Goal: Task Accomplishment & Management: Complete application form

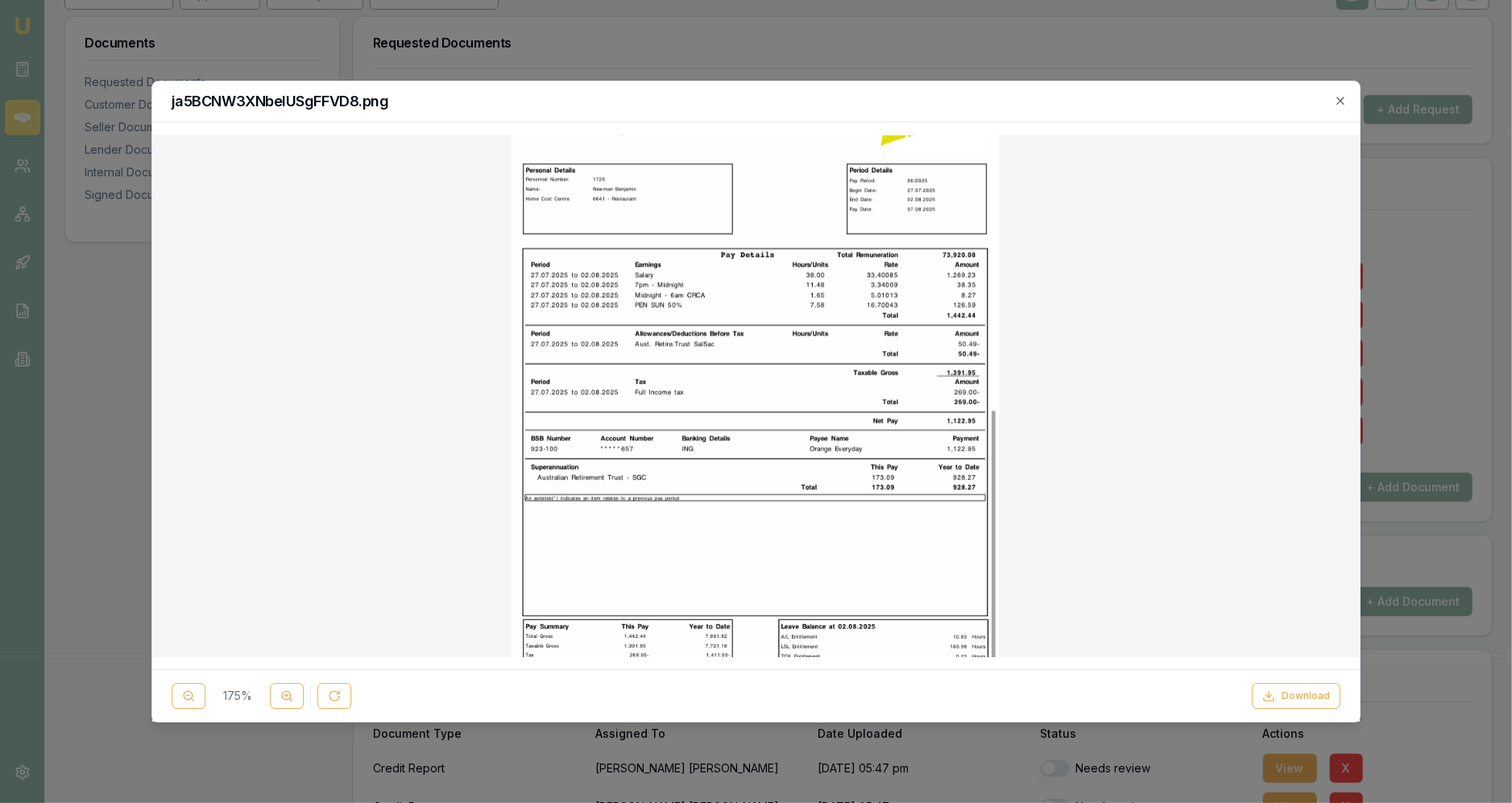
scroll to position [84, 0]
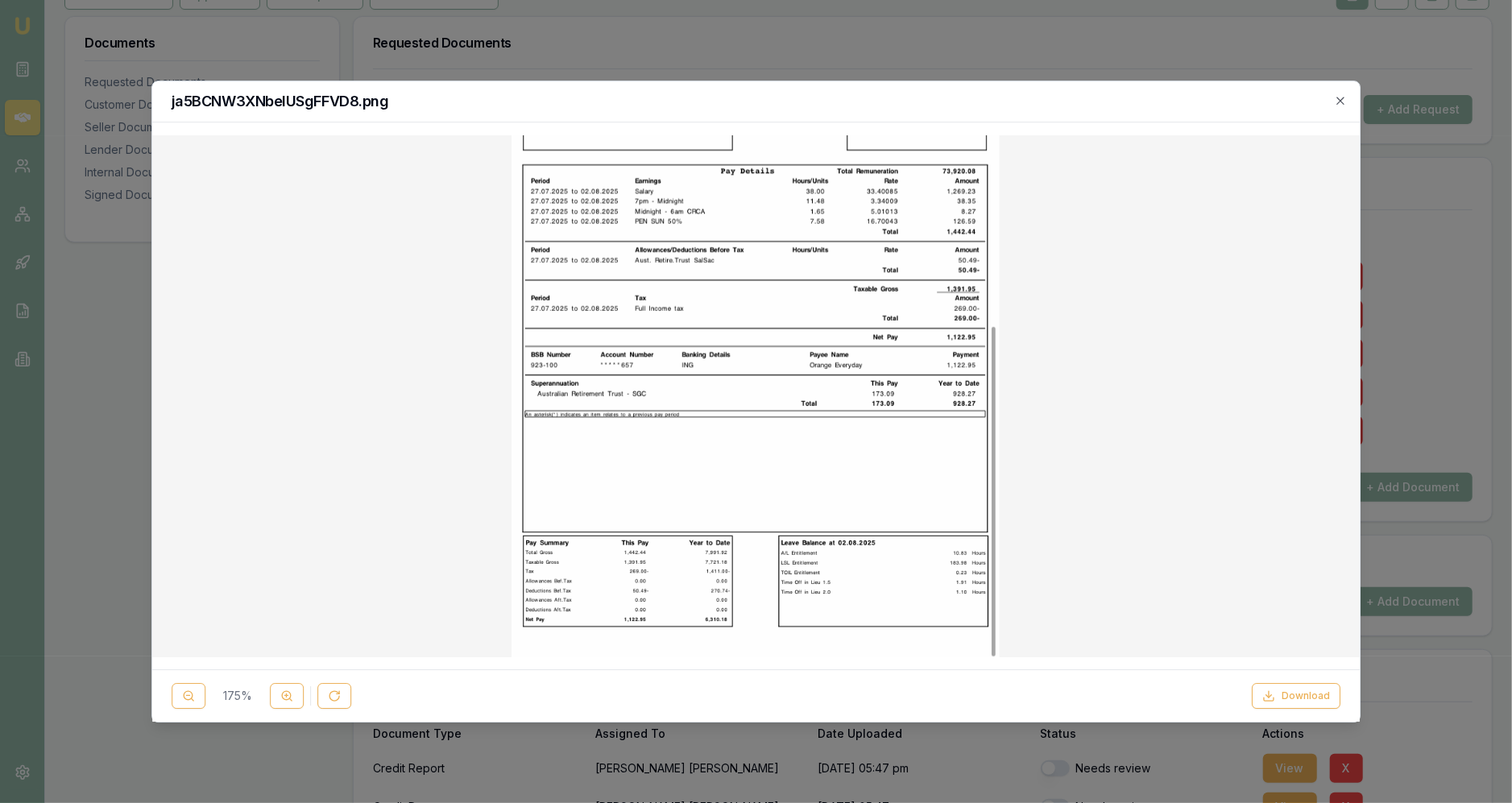
click at [167, 52] on div at bounding box center [756, 402] width 1512 height 803
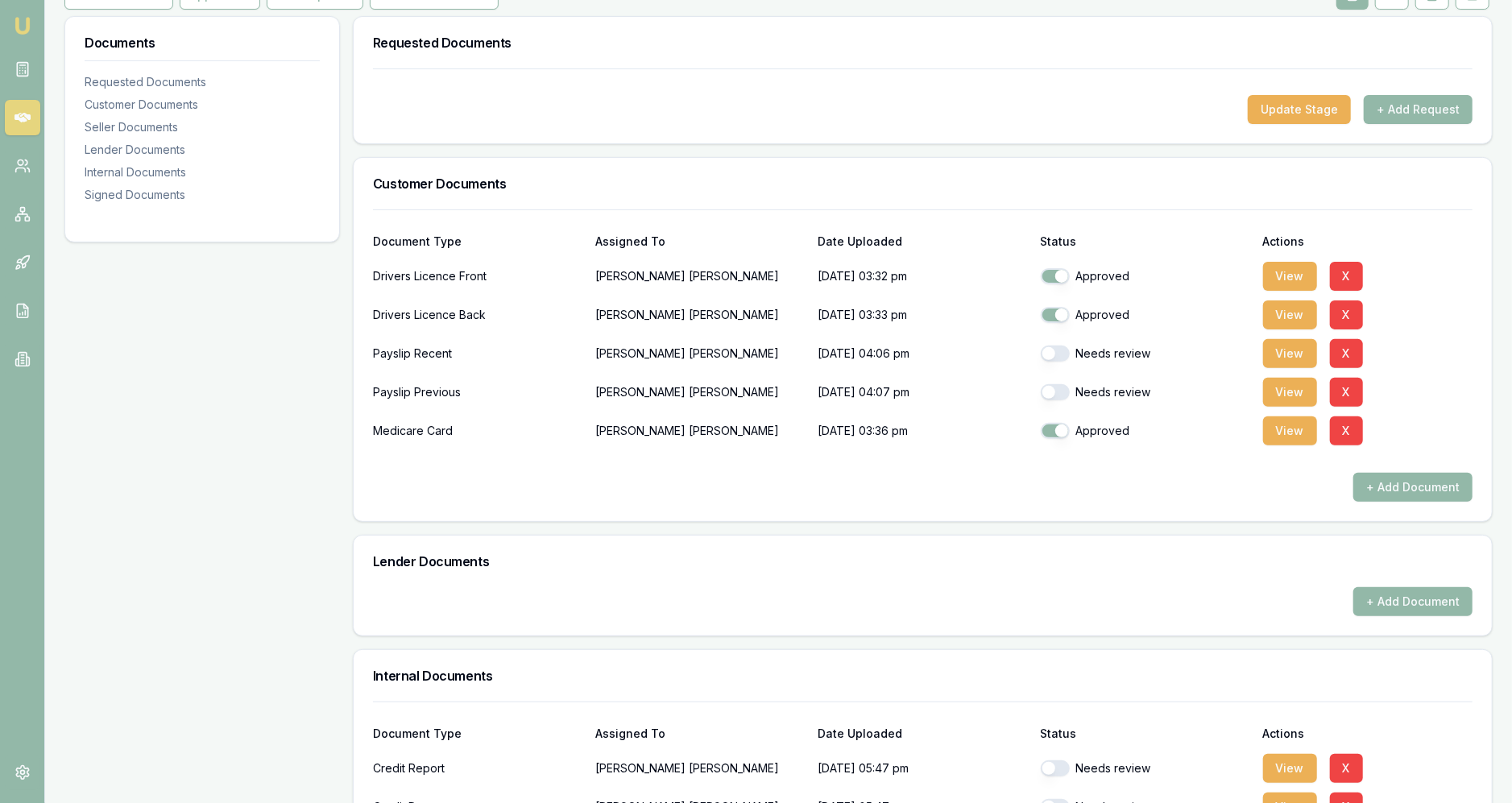
scroll to position [0, 0]
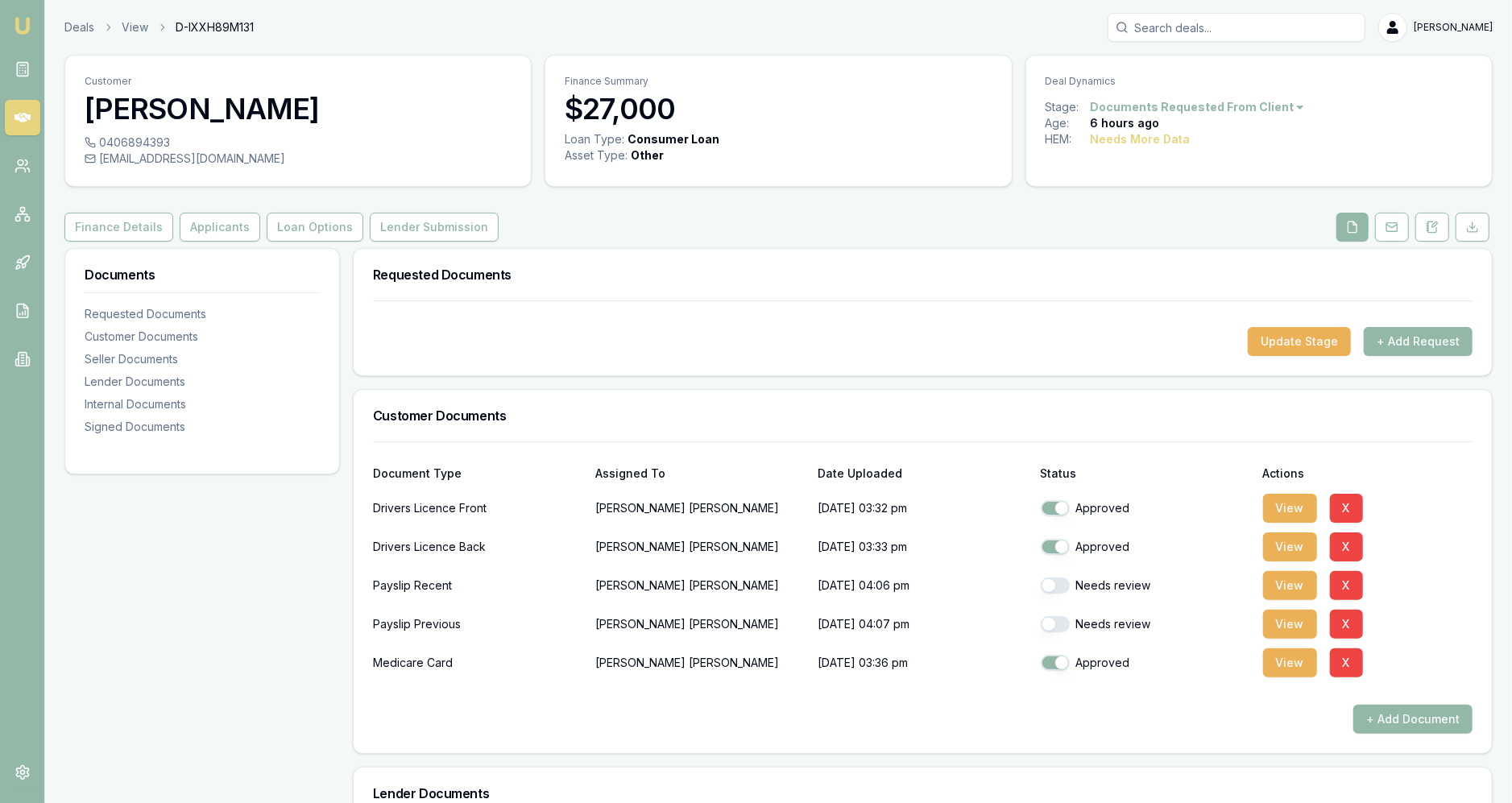
click at [167, 157] on div "[EMAIL_ADDRESS][DOMAIN_NAME]" at bounding box center [298, 159] width 427 height 17
copy icon
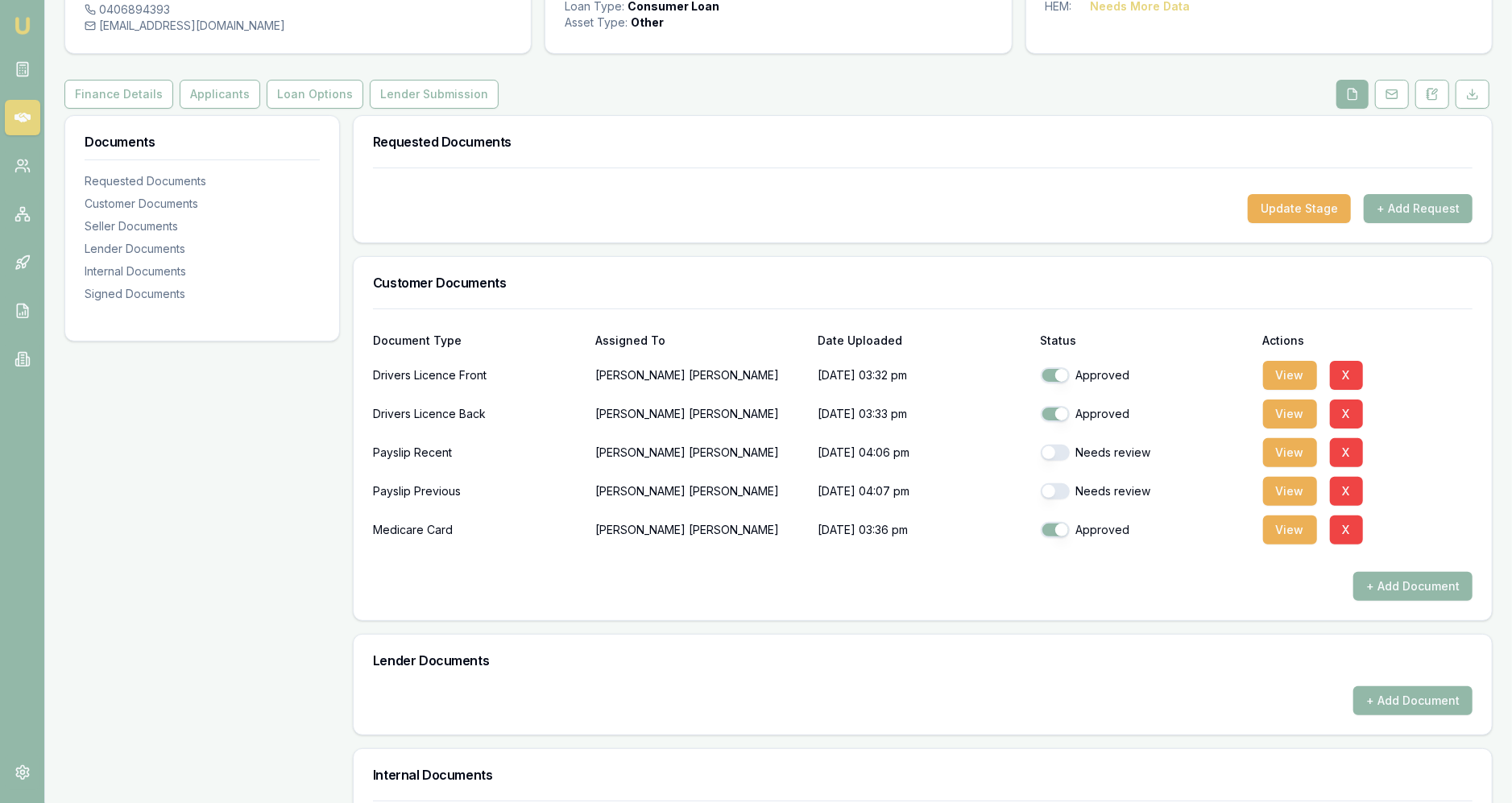
click at [1078, 454] on div "Needs review" at bounding box center [1145, 453] width 209 height 17
click at [1052, 462] on div "Needs review" at bounding box center [1145, 452] width 209 height 32
click at [1052, 450] on button "button" at bounding box center [1055, 453] width 29 height 17
checkbox input "true"
click at [1058, 504] on div "Needs review" at bounding box center [1145, 491] width 209 height 32
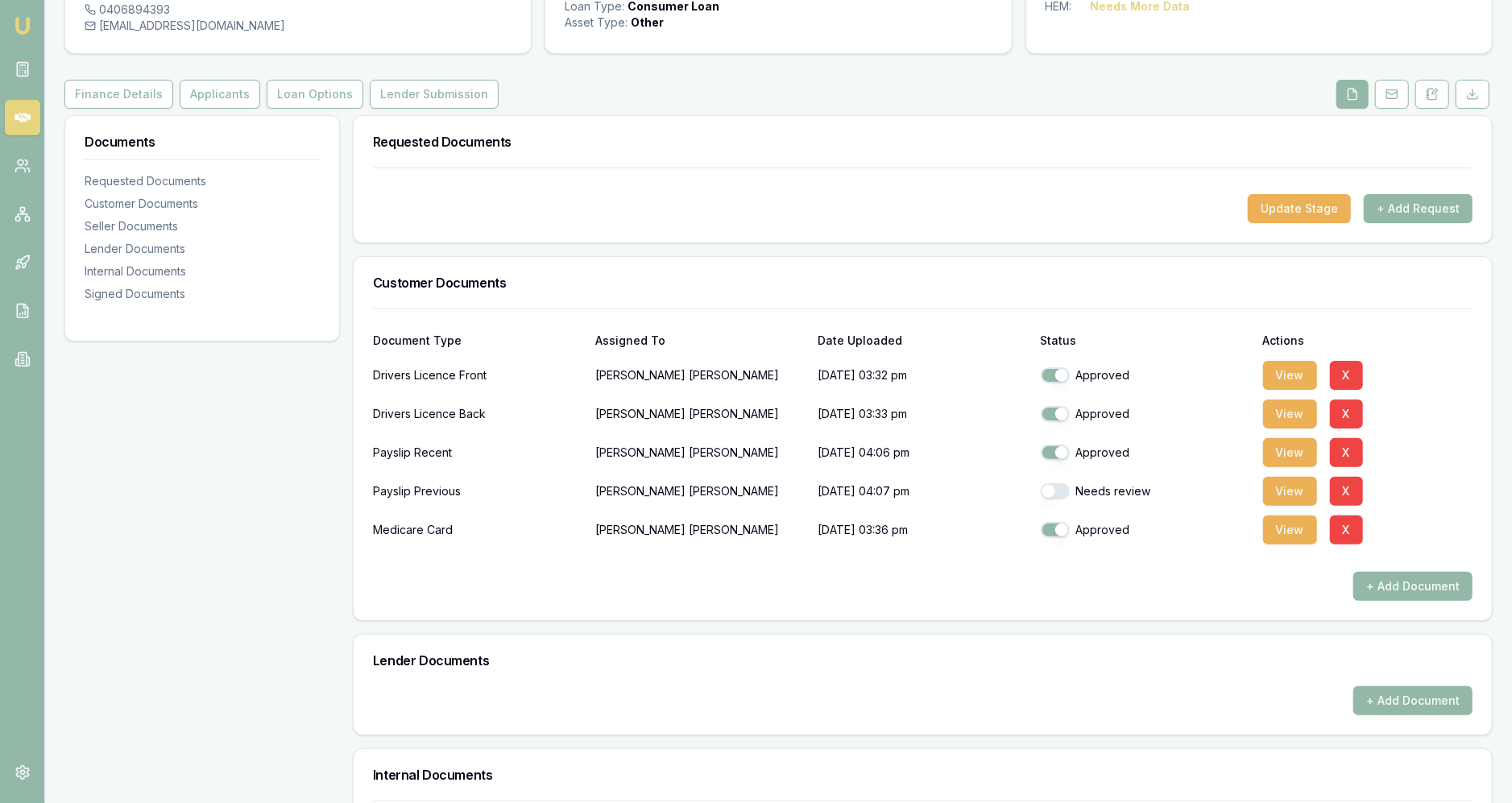
click at [1058, 493] on button "button" at bounding box center [1055, 492] width 29 height 17
checkbox input "true"
click at [227, 98] on button "Applicants" at bounding box center [220, 95] width 81 height 29
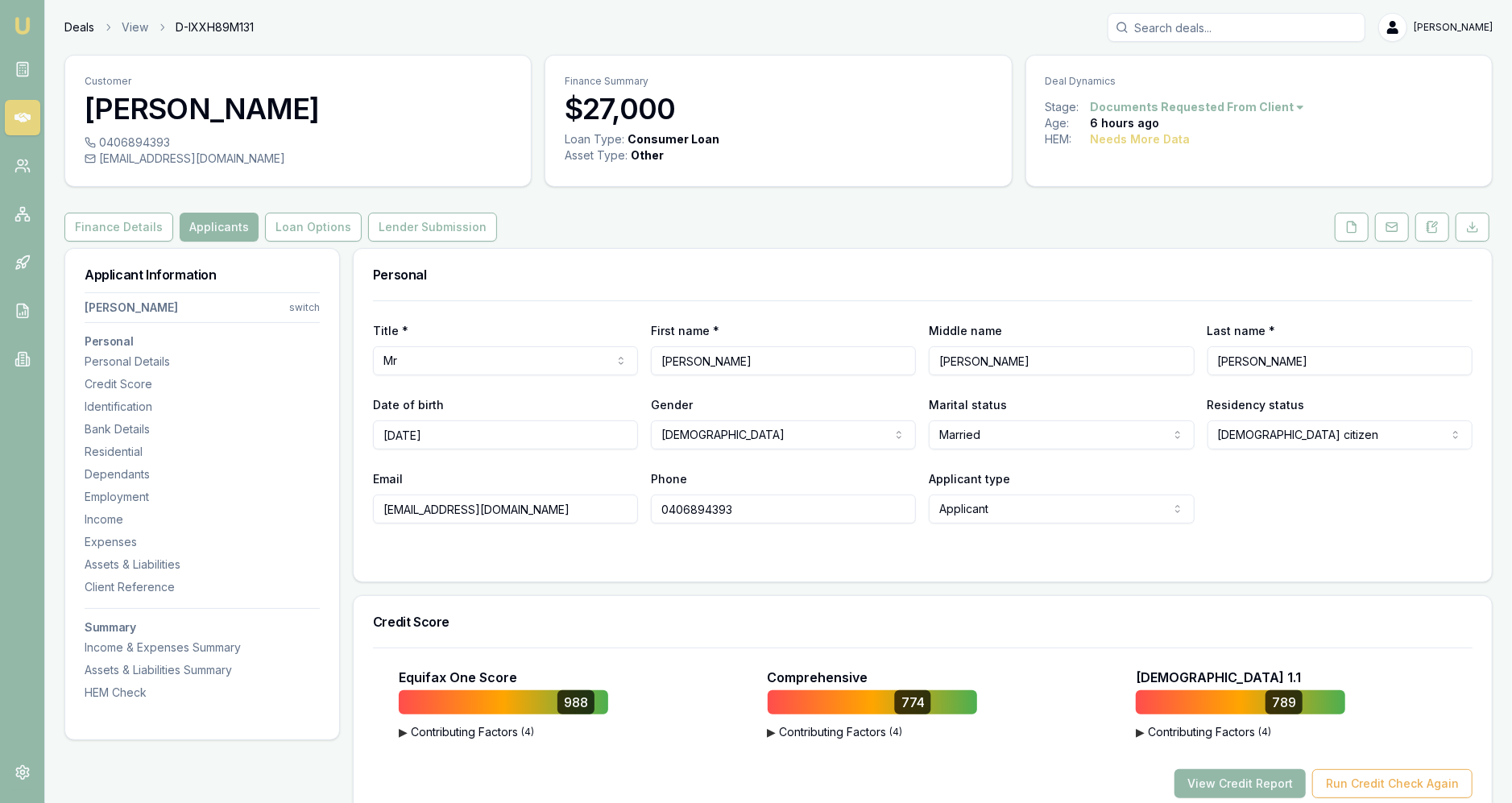
click at [90, 24] on link "Deals" at bounding box center [79, 28] width 29 height 17
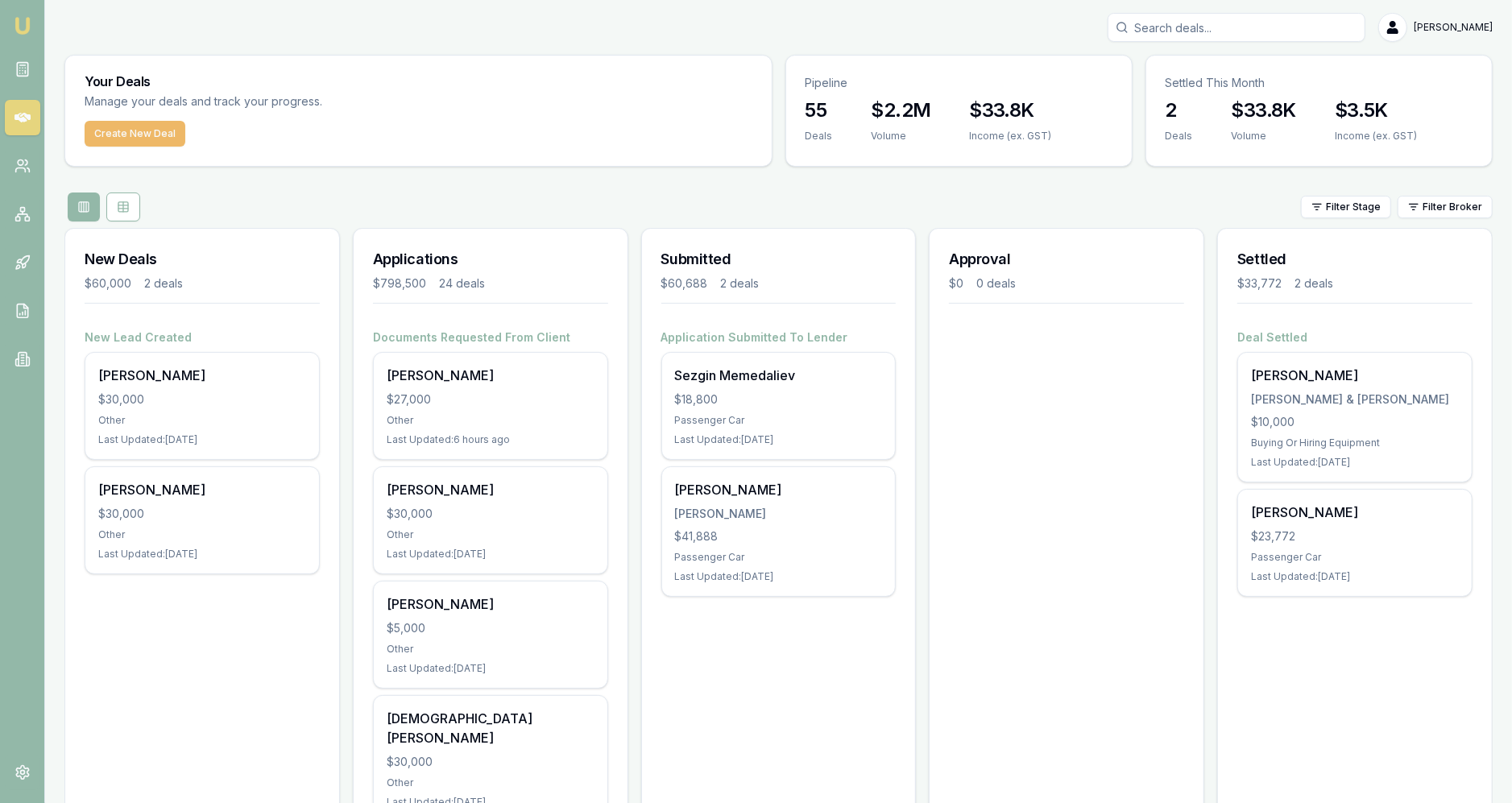
click at [140, 143] on button "Create New Deal" at bounding box center [135, 134] width 101 height 26
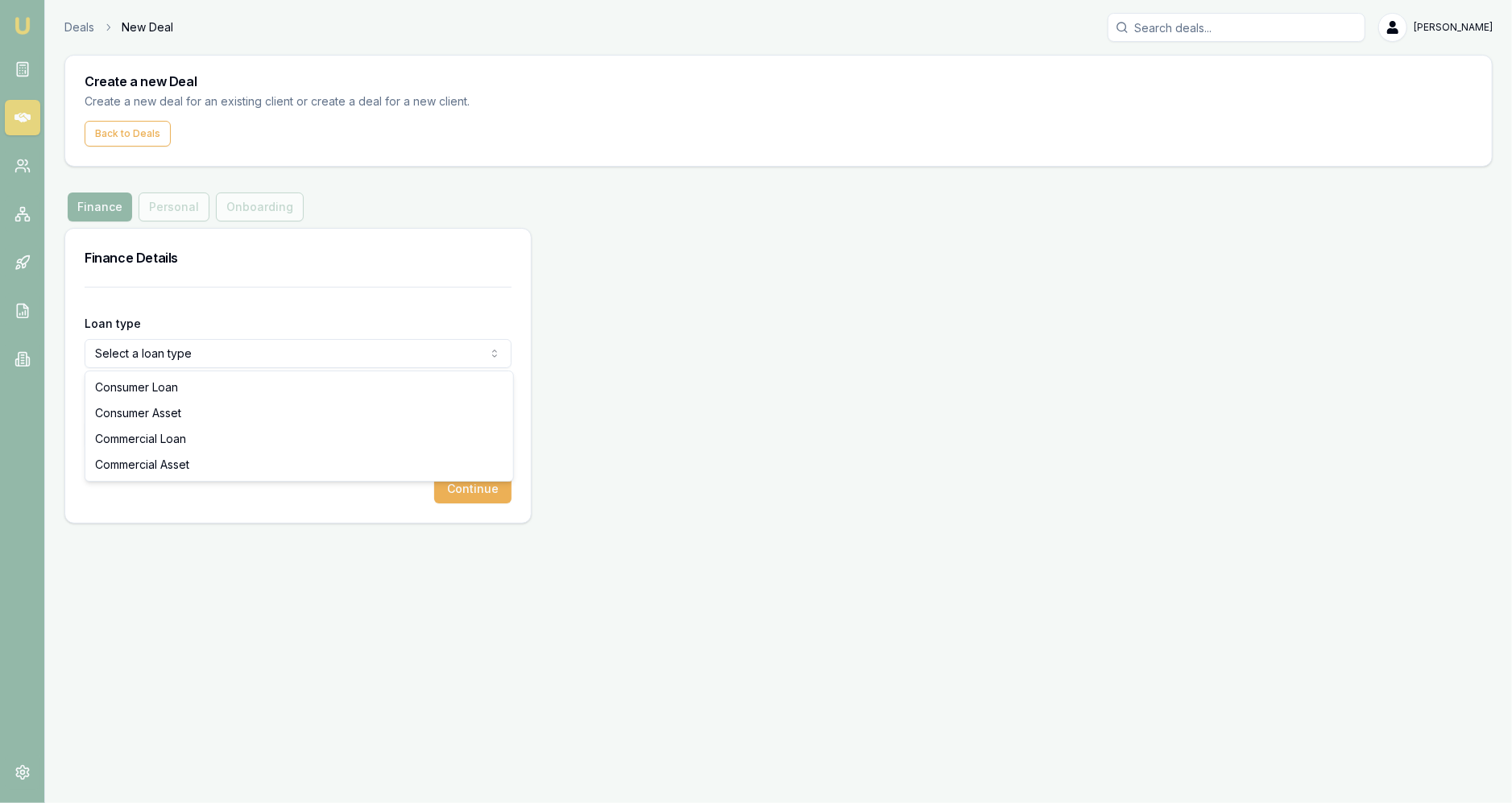
click at [172, 350] on html "Emu Broker Deals New Deal [PERSON_NAME] Fanfulla Toggle Menu Create a new Deal …" at bounding box center [756, 402] width 1512 height 803
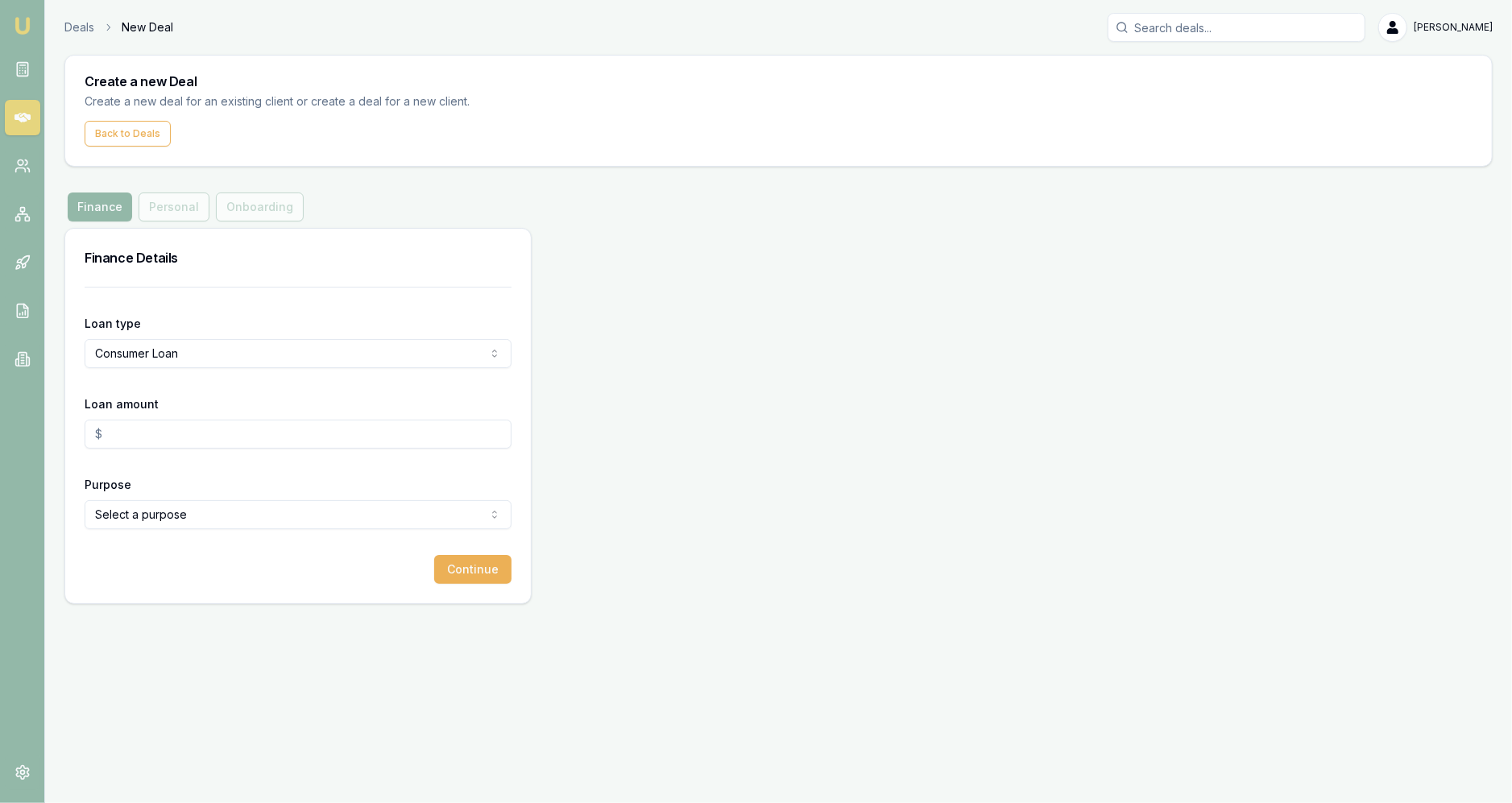
click at [169, 435] on input "Loan amount" at bounding box center [298, 435] width 427 height 29
type input "$30,000.00"
click at [187, 527] on html "Emu Broker Deals New Deal [PERSON_NAME] Fanfulla Toggle Menu Create a new Deal …" at bounding box center [756, 402] width 1512 height 803
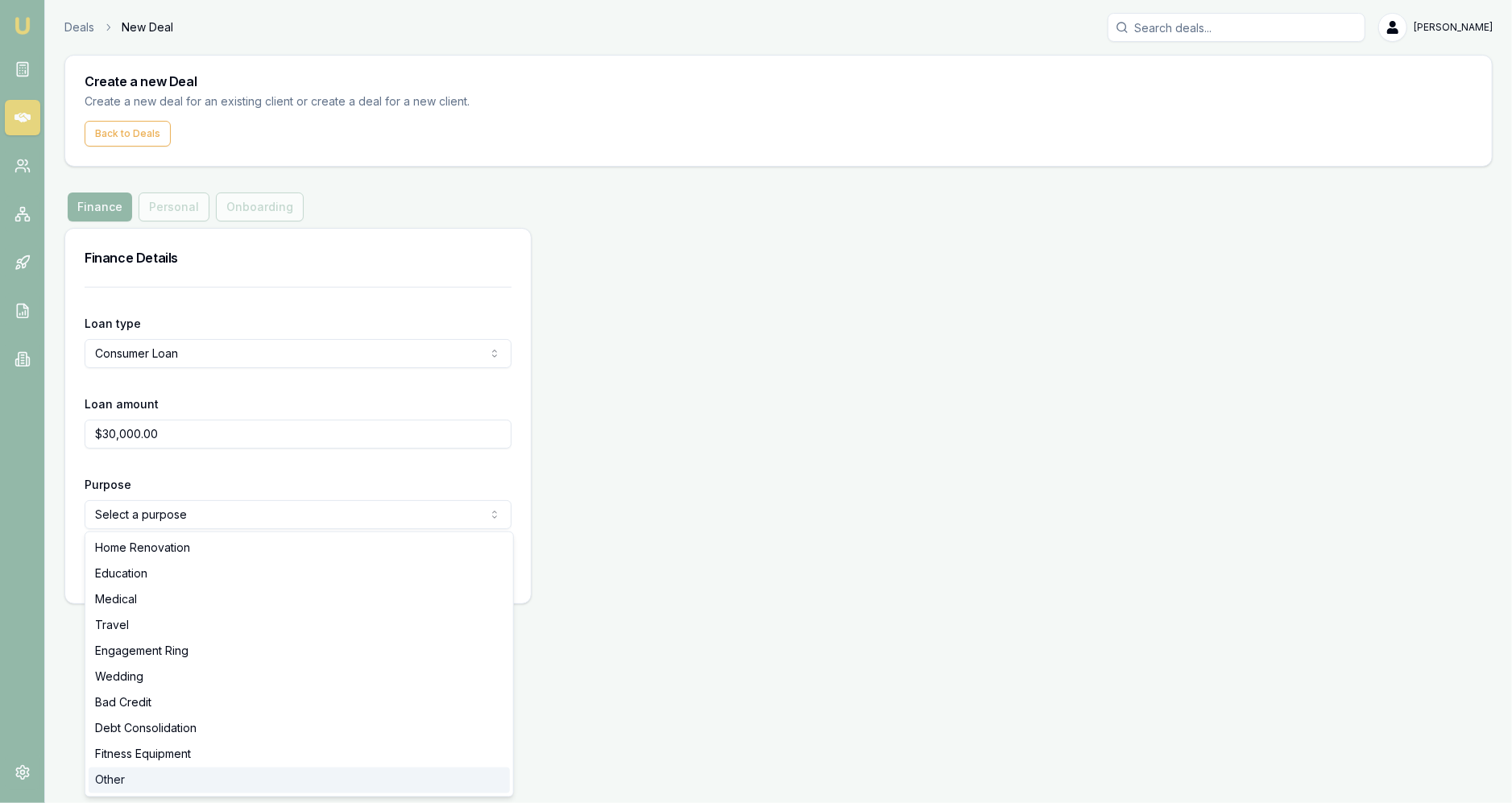
select select "OTHER"
drag, startPoint x: 115, startPoint y: 766, endPoint x: 128, endPoint y: 780, distance: 19.1
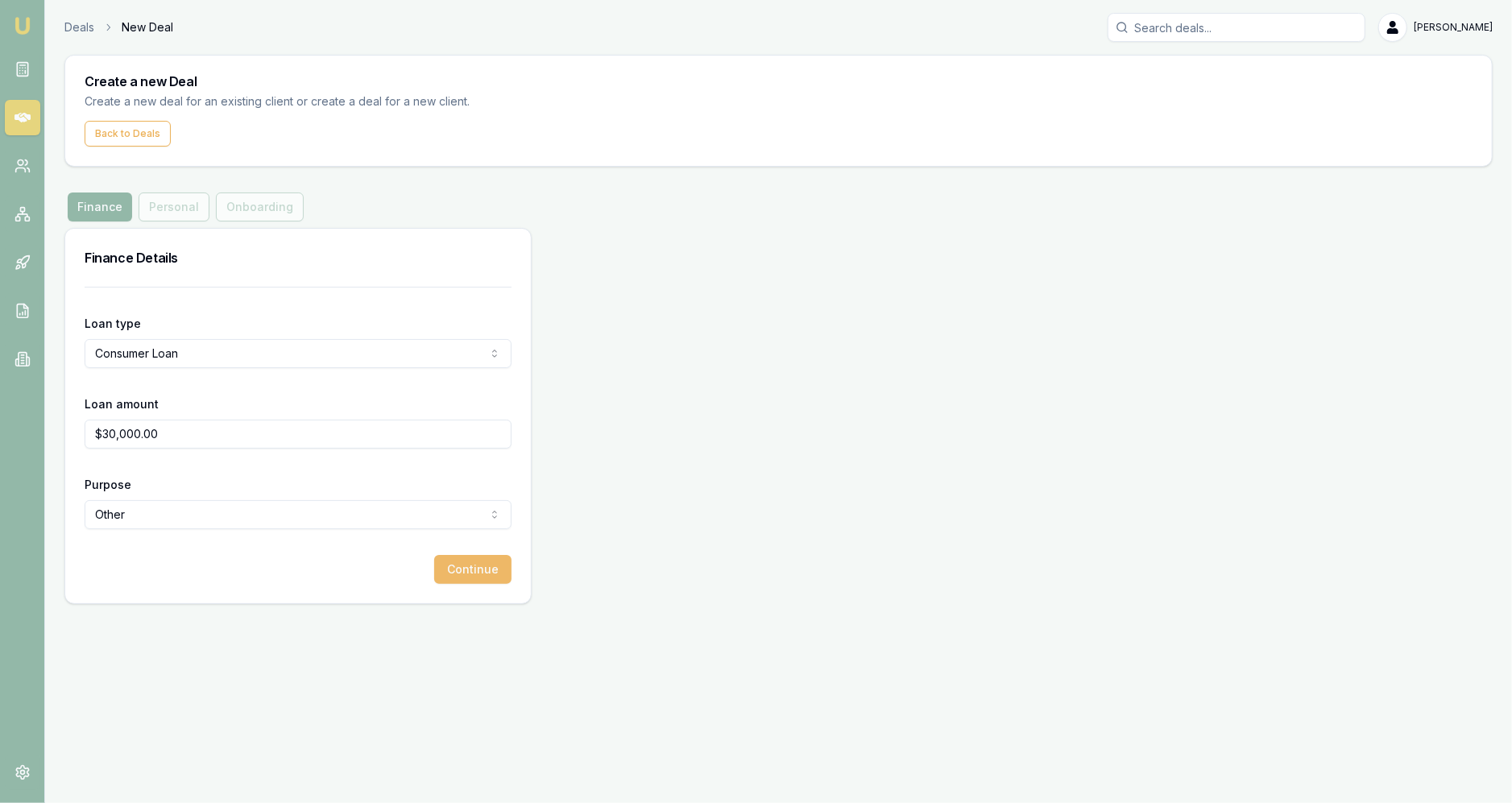
click at [480, 561] on button "Continue" at bounding box center [473, 570] width 77 height 29
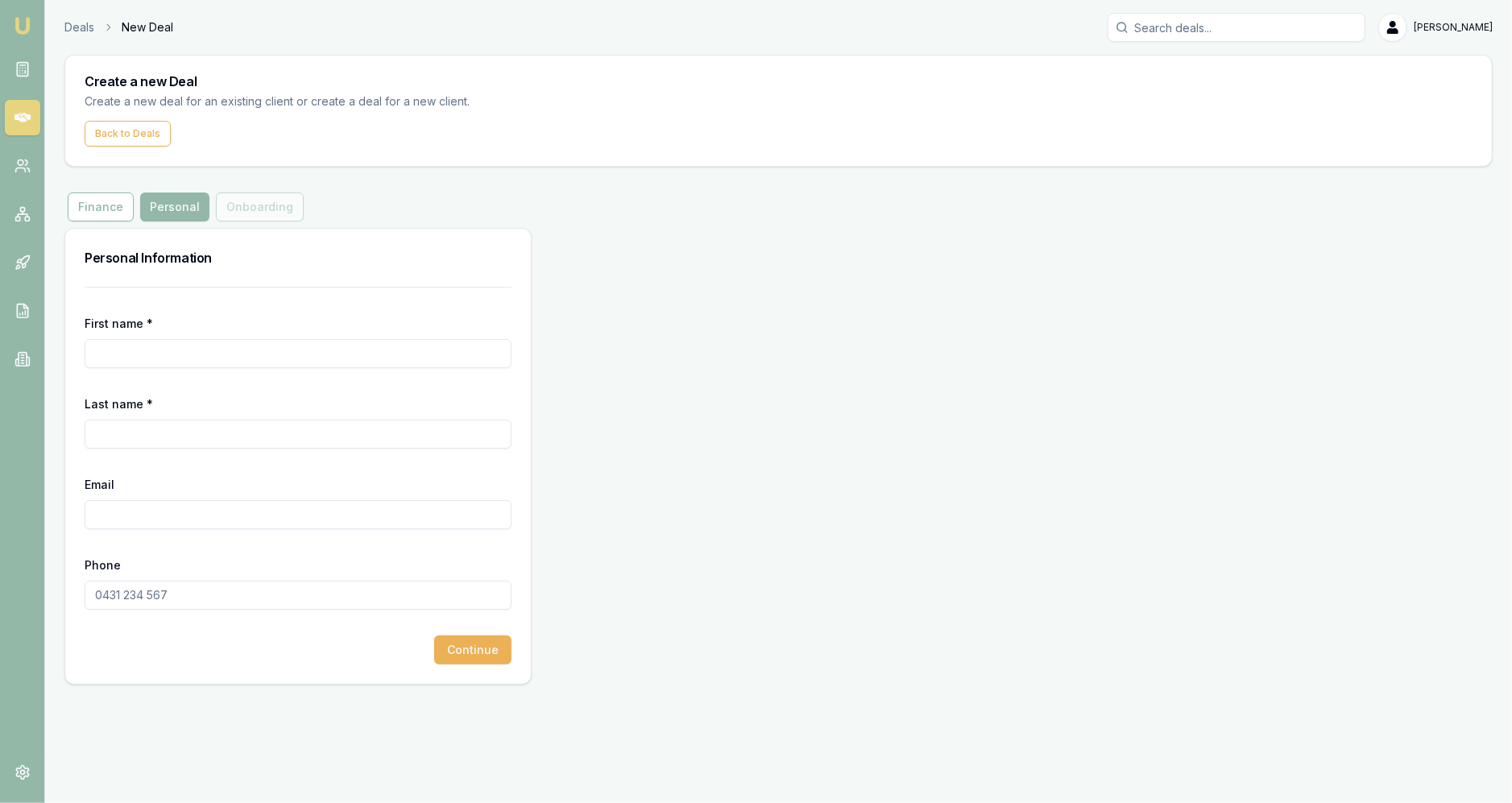
click at [164, 493] on div "Email" at bounding box center [298, 503] width 427 height 55
click at [167, 503] on input "Email" at bounding box center [298, 515] width 427 height 29
paste input "[PERSON_NAME][EMAIL_ADDRESS][DOMAIN_NAME]"
type input "[PERSON_NAME][EMAIL_ADDRESS][DOMAIN_NAME]"
click at [180, 311] on form "First name * Last name * Email [PERSON_NAME][EMAIL_ADDRESS][DOMAIN_NAME] Phone …" at bounding box center [298, 475] width 427 height 378
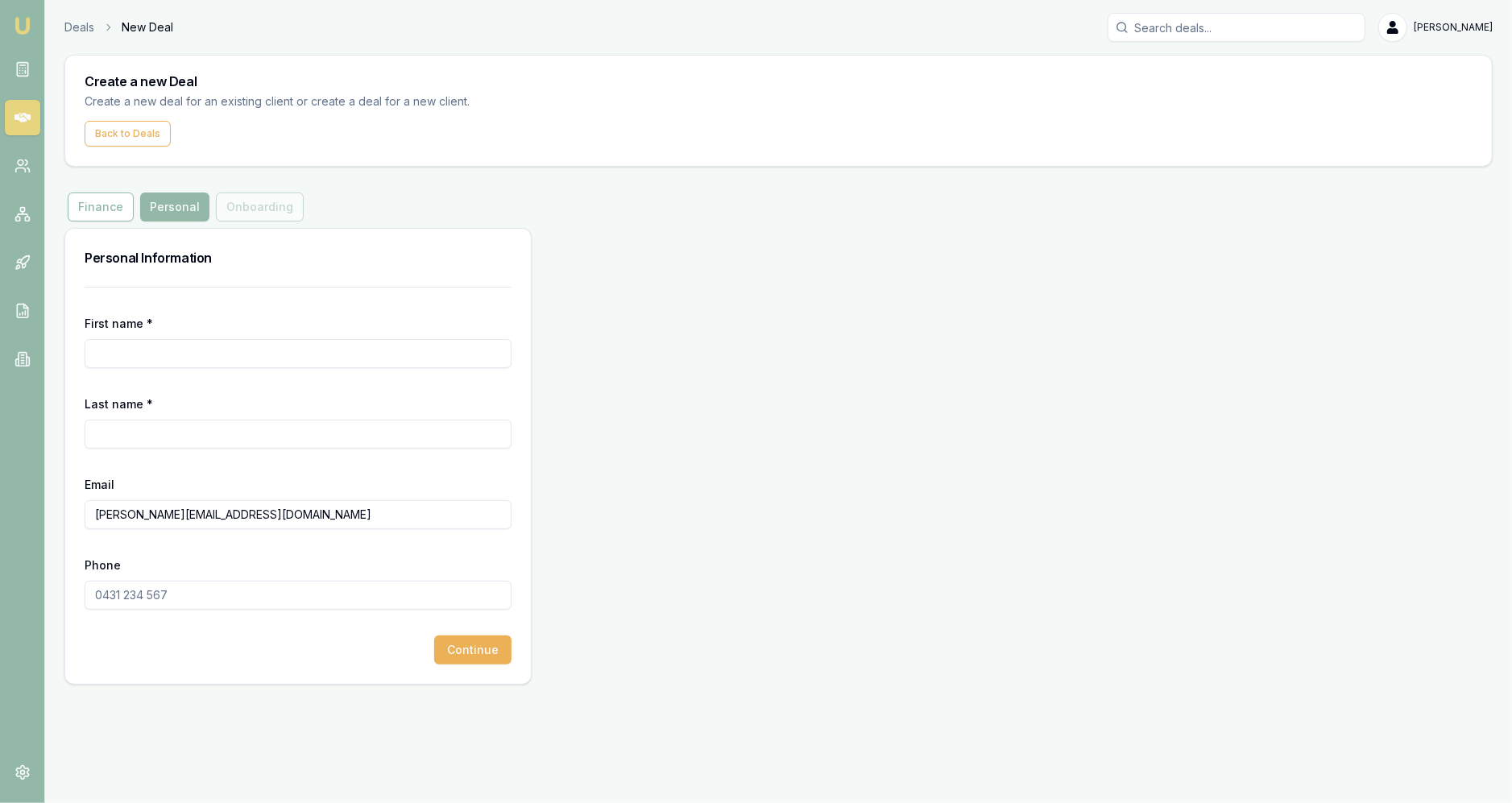
click at [174, 352] on input "First name *" at bounding box center [298, 354] width 427 height 29
type input "Braydon"
type input "Weily"
click at [199, 594] on input "Phone" at bounding box center [298, 595] width 427 height 29
paste input "0474 136 571"
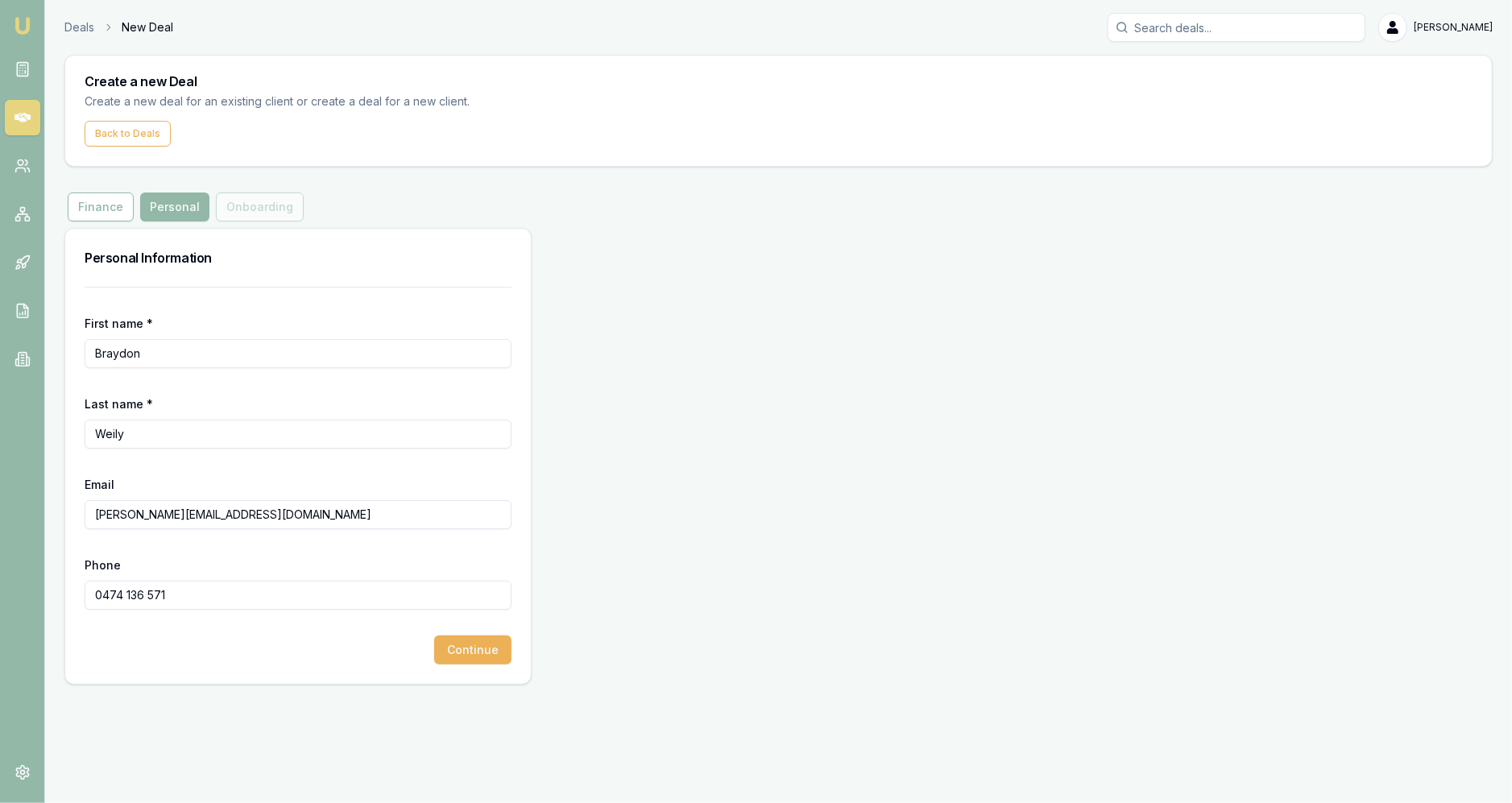
type input "0474 136 571"
click at [430, 636] on div "Continue" at bounding box center [298, 650] width 427 height 29
click at [456, 647] on button "Continue" at bounding box center [473, 650] width 77 height 29
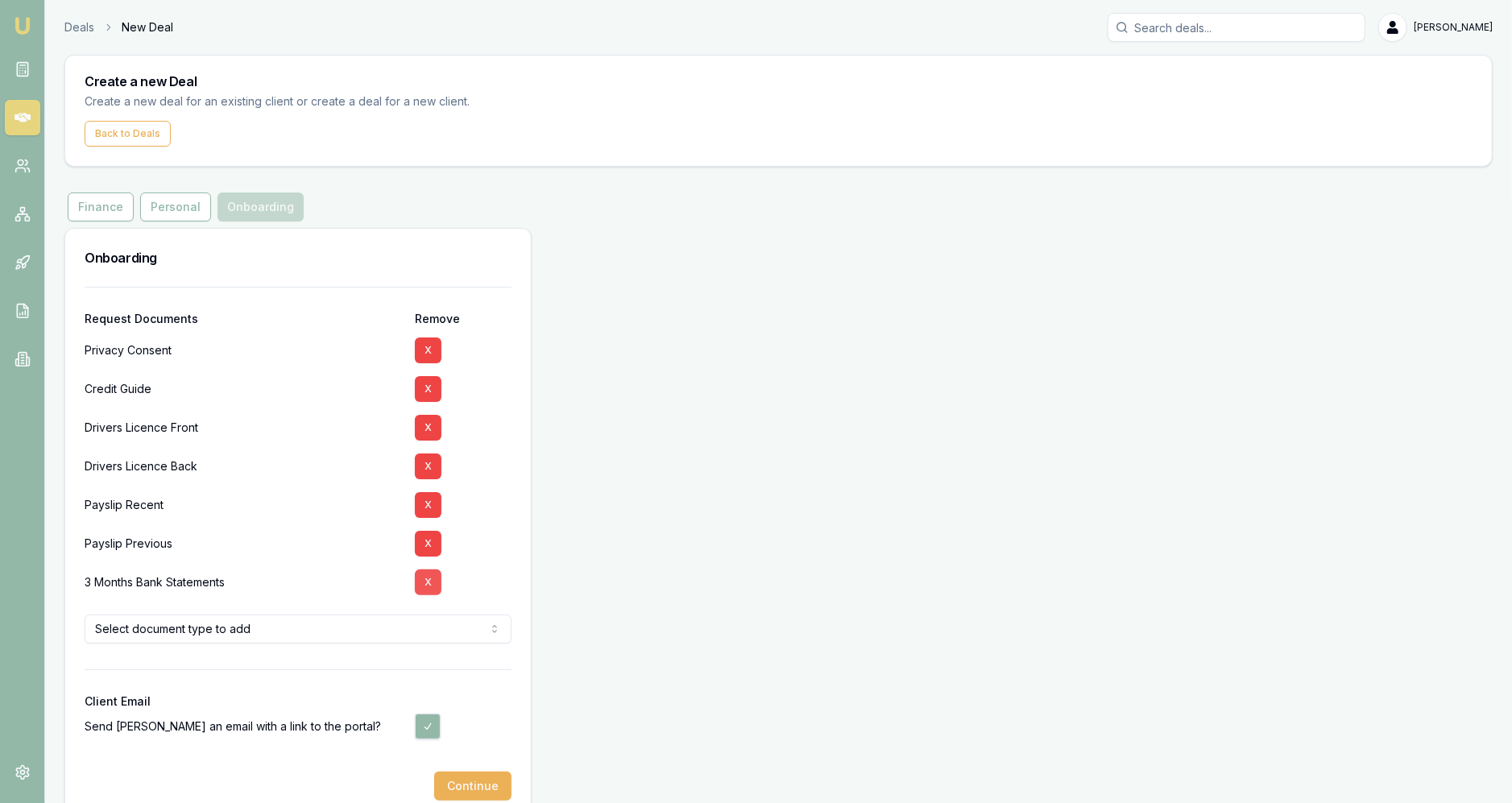
click at [423, 586] on button "X" at bounding box center [428, 582] width 27 height 26
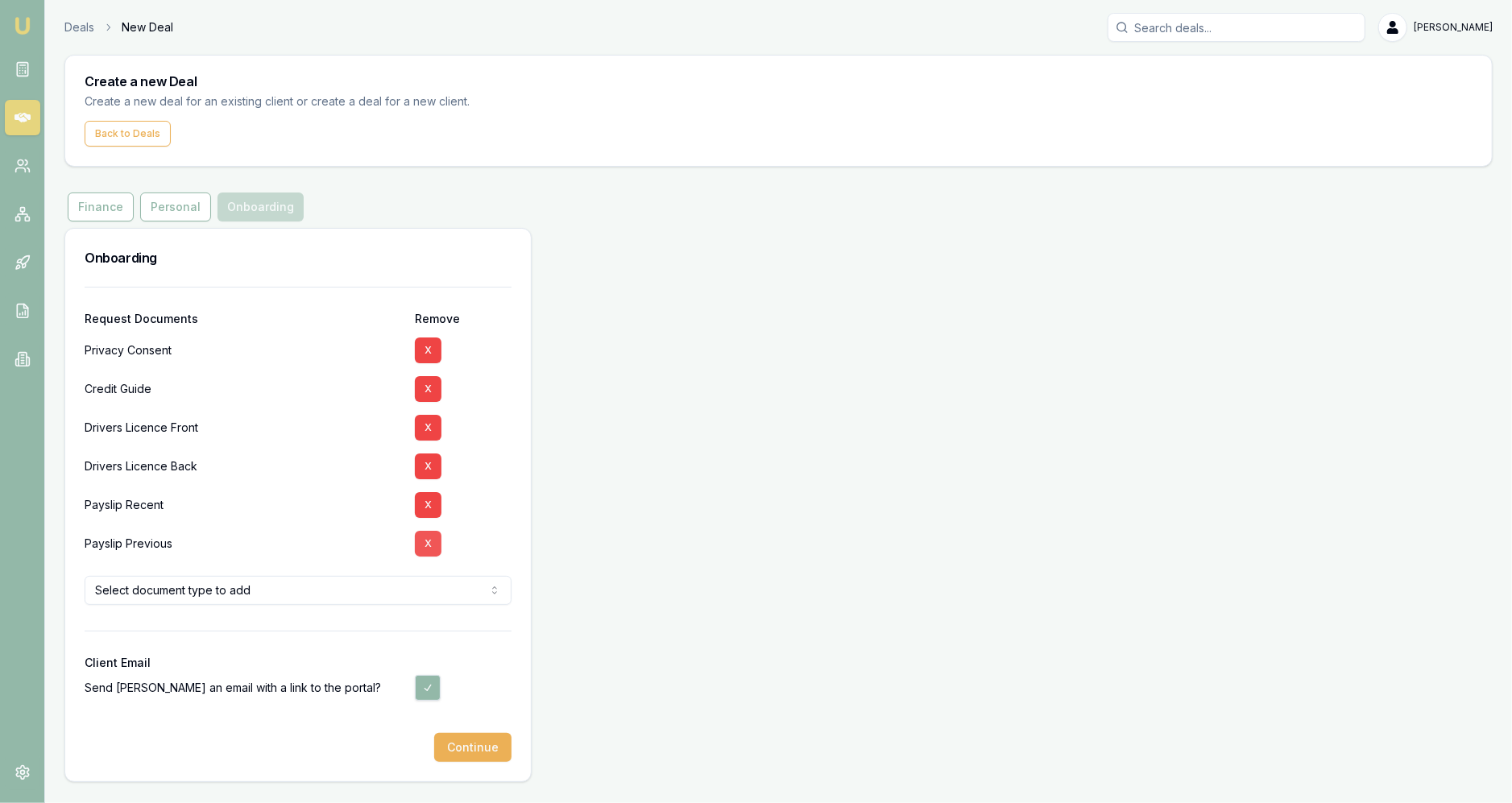
click at [431, 540] on button "X" at bounding box center [428, 544] width 27 height 26
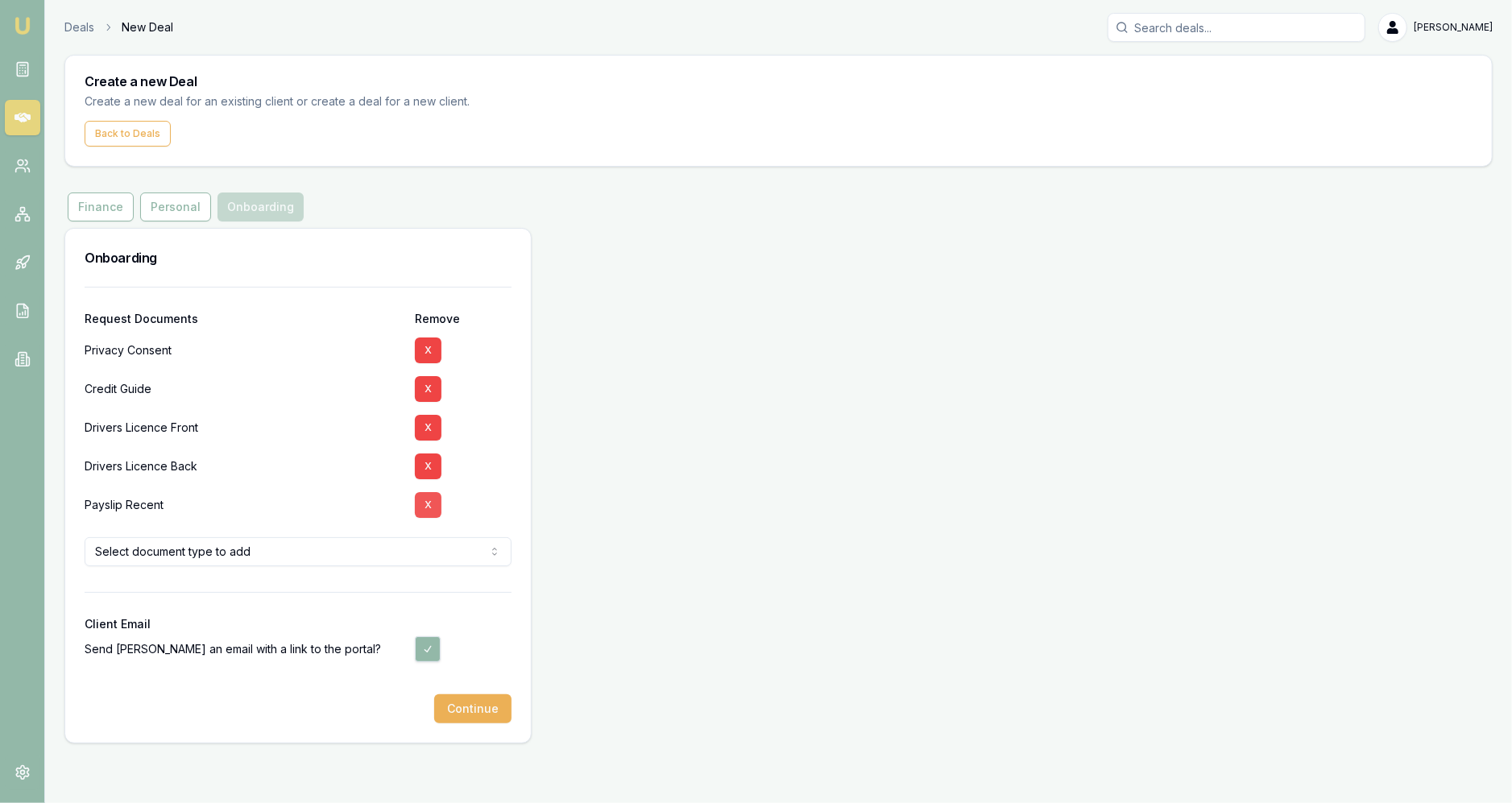
click at [427, 515] on button "X" at bounding box center [428, 505] width 27 height 26
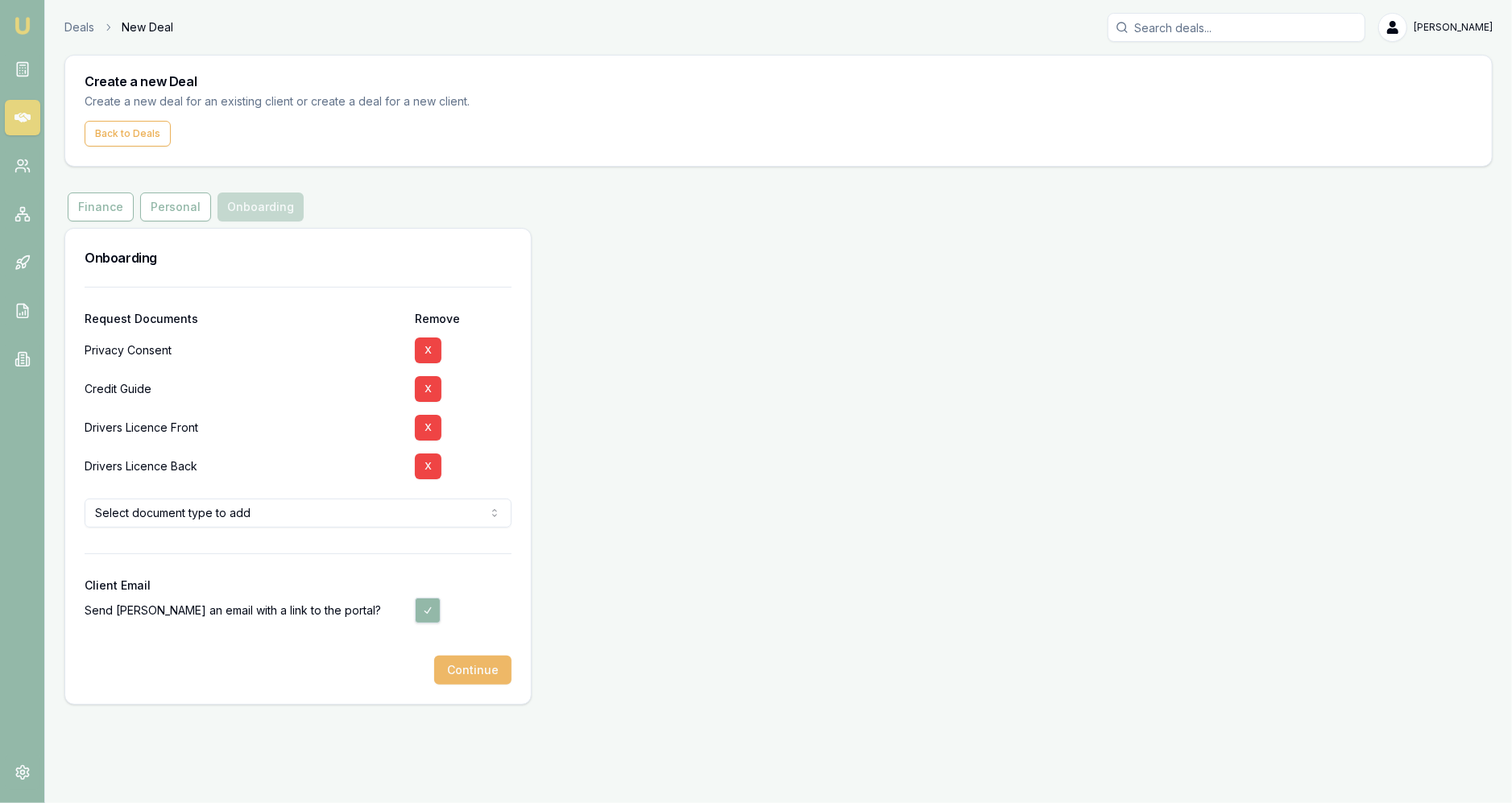
click at [491, 671] on button "Continue" at bounding box center [473, 671] width 77 height 29
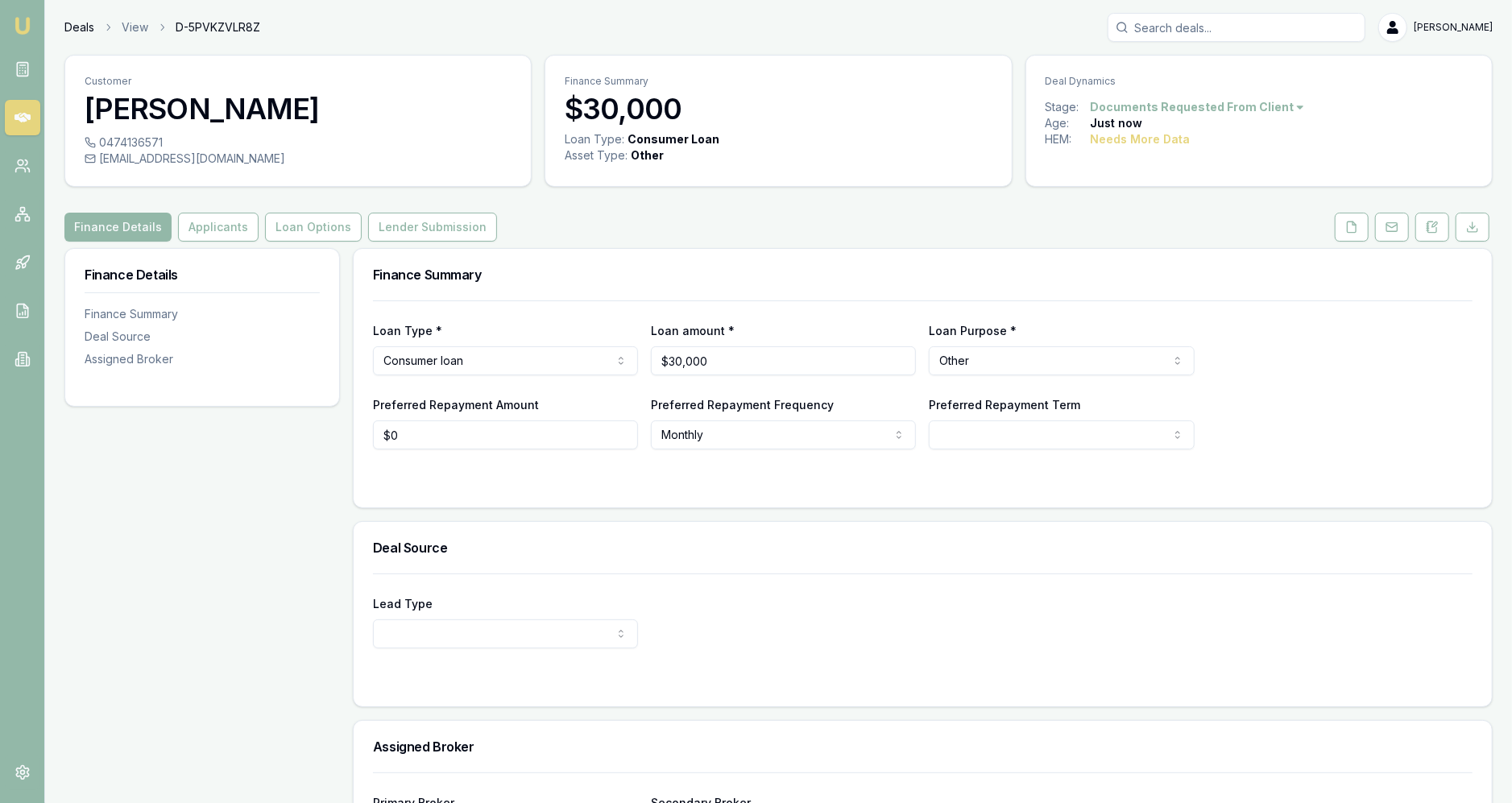
click at [81, 24] on link "Deals" at bounding box center [79, 28] width 29 height 17
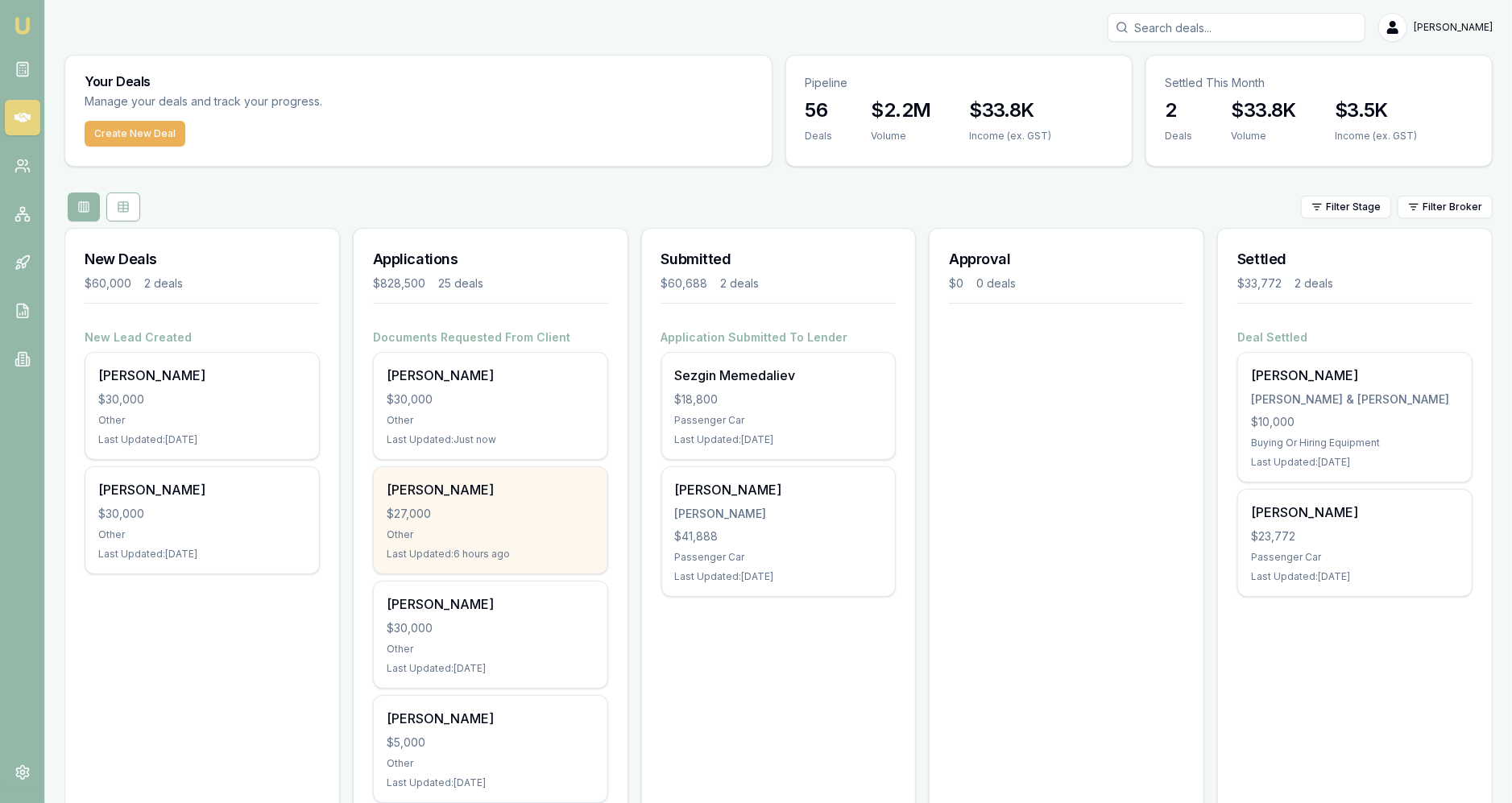
click at [533, 511] on div "$27,000" at bounding box center [491, 515] width 208 height 17
